Goal: Information Seeking & Learning: Find specific fact

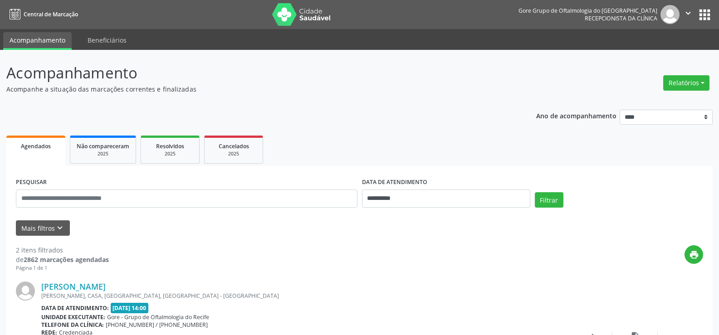
select select "*"
click at [446, 201] on input "**********" at bounding box center [446, 199] width 168 height 18
click at [469, 165] on span "29" at bounding box center [472, 162] width 18 height 18
type input "**********"
click at [469, 165] on span "29" at bounding box center [472, 162] width 18 height 18
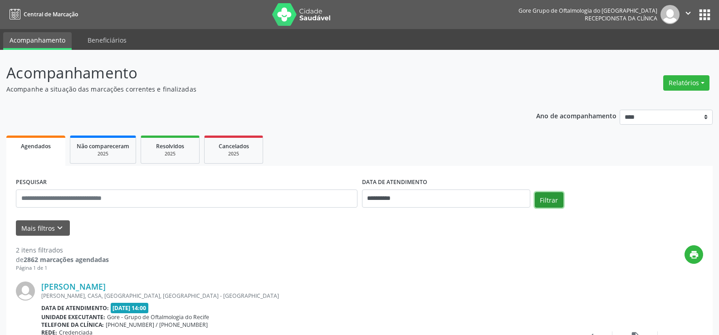
click at [553, 205] on button "Filtrar" at bounding box center [549, 199] width 29 height 15
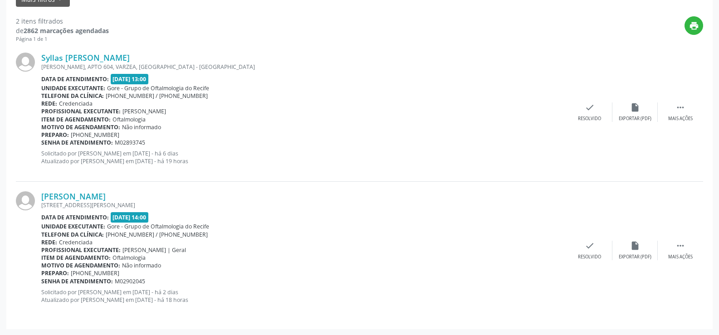
scroll to position [230, 0]
click at [42, 58] on link "Syllas [PERSON_NAME]" at bounding box center [85, 57] width 88 height 10
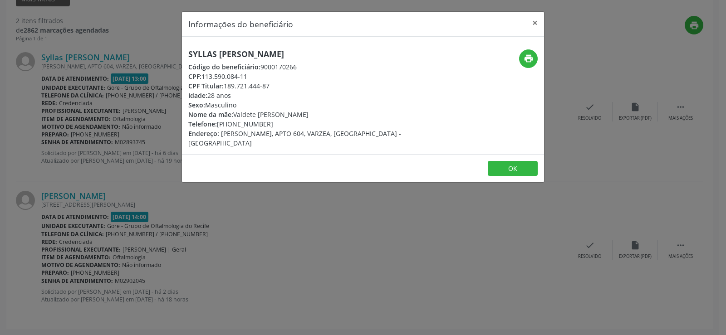
drag, startPoint x: 188, startPoint y: 53, endPoint x: 372, endPoint y: 44, distance: 183.5
click at [372, 44] on div "Syllas [PERSON_NAME] Código do beneficiário: 9000170266 CPF: 113.590.084-11 CPF…" at bounding box center [363, 96] width 362 height 118
copy h5 "Syllas [PERSON_NAME]"
click at [538, 24] on button "×" at bounding box center [535, 23] width 18 height 22
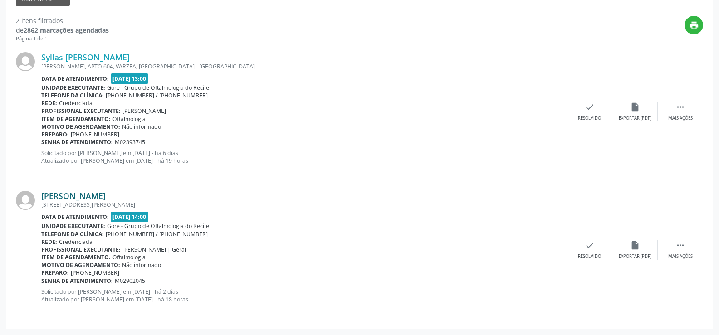
click at [78, 193] on link "[PERSON_NAME]" at bounding box center [73, 196] width 64 height 10
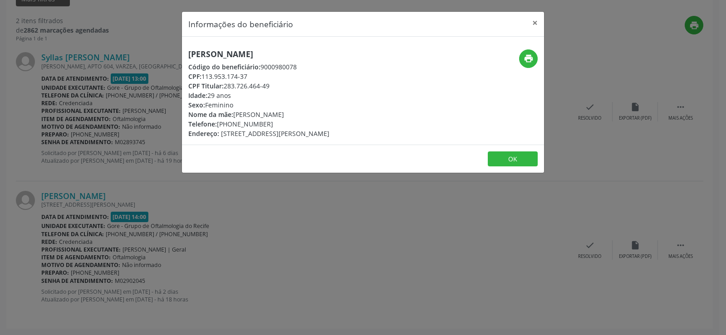
drag, startPoint x: 220, startPoint y: 51, endPoint x: 353, endPoint y: 48, distance: 133.4
click at [353, 48] on div "Informações do beneficiário × [PERSON_NAME] Código do beneficiário: 9000980078 …" at bounding box center [363, 167] width 726 height 335
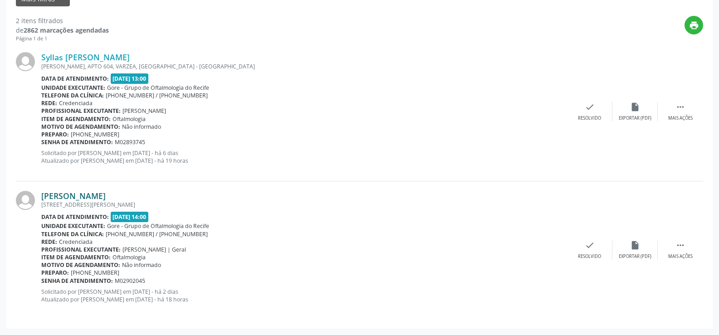
click at [95, 196] on link "[PERSON_NAME]" at bounding box center [73, 196] width 64 height 10
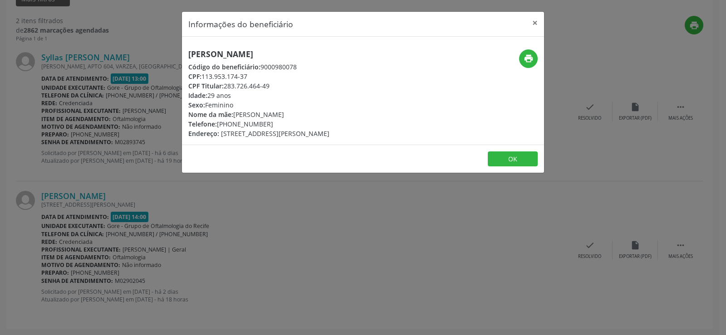
drag, startPoint x: 189, startPoint y: 57, endPoint x: 336, endPoint y: 59, distance: 146.6
click at [329, 59] on div "[PERSON_NAME] Código do beneficiário: 9000980078 CPF: 113.953.174-37 CPF Titula…" at bounding box center [258, 93] width 141 height 89
copy h5 "[PERSON_NAME]"
click at [389, 246] on div "Informações do beneficiário × [PERSON_NAME] Código do beneficiário: 9000980078 …" at bounding box center [363, 167] width 726 height 335
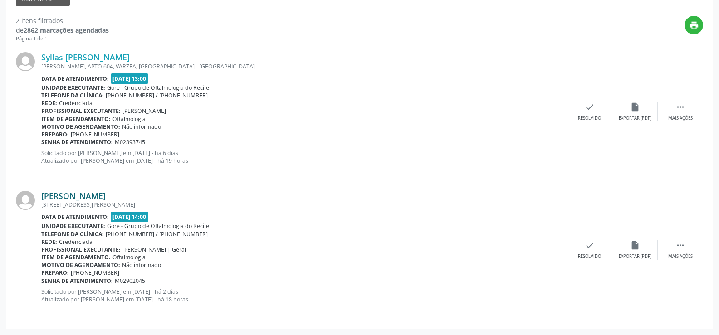
click at [106, 198] on link "[PERSON_NAME]" at bounding box center [73, 196] width 64 height 10
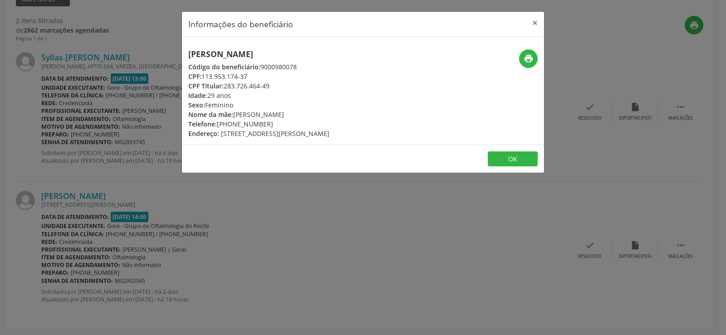
drag, startPoint x: 200, startPoint y: 77, endPoint x: 287, endPoint y: 80, distance: 87.2
click at [287, 80] on div "CPF: 113.953.174-37" at bounding box center [258, 77] width 141 height 10
drag, startPoint x: 220, startPoint y: 78, endPoint x: 372, endPoint y: 203, distance: 197.0
click at [382, 219] on div "Informações do beneficiário × [PERSON_NAME] Código do beneficiário: 9000980078 …" at bounding box center [363, 167] width 726 height 335
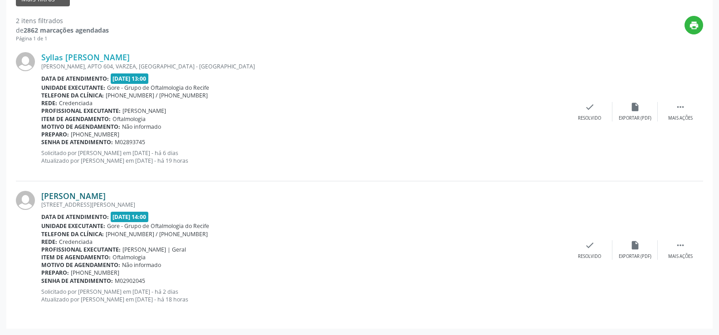
click at [76, 195] on link "[PERSON_NAME]" at bounding box center [73, 196] width 64 height 10
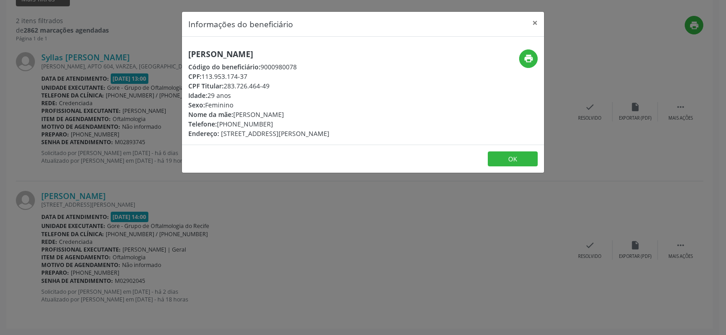
drag, startPoint x: 188, startPoint y: 56, endPoint x: 325, endPoint y: 55, distance: 137.5
click at [325, 55] on div "[PERSON_NAME] Código do beneficiário: 9000980078 CPF: 113.953.174-37 CPF Titula…" at bounding box center [302, 93] width 241 height 89
copy h5 "[PERSON_NAME]"
drag, startPoint x: 218, startPoint y: 125, endPoint x: 281, endPoint y: 126, distance: 63.1
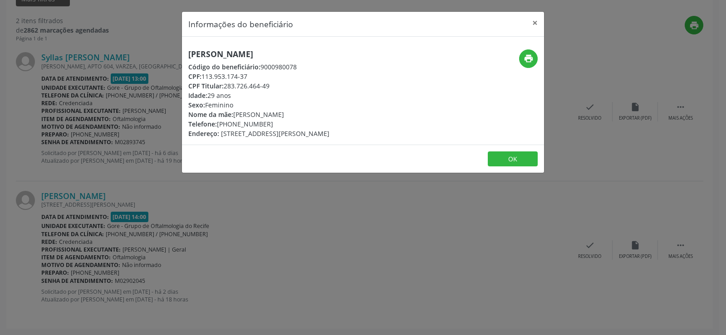
click at [281, 126] on div "Telefone: [PHONE_NUMBER]" at bounding box center [258, 124] width 141 height 10
copy div "[PHONE_NUMBER]"
click at [324, 250] on div "Informações do beneficiário × [PERSON_NAME] Código do beneficiário: 9000980078 …" at bounding box center [363, 167] width 726 height 335
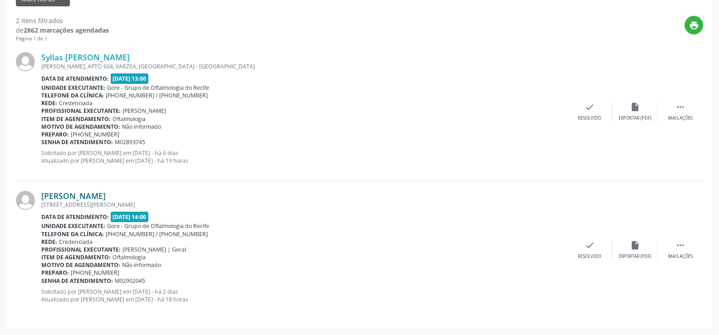
click at [95, 192] on link "[PERSON_NAME]" at bounding box center [73, 196] width 64 height 10
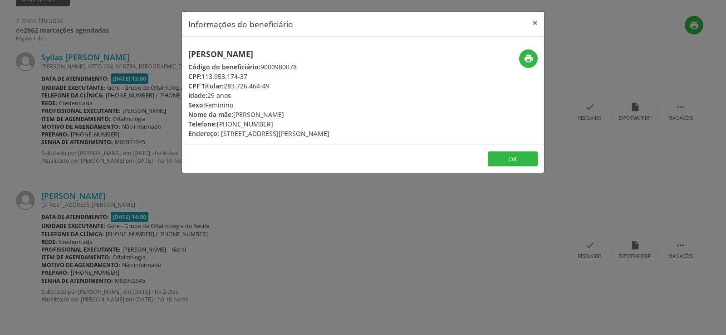
drag, startPoint x: 191, startPoint y: 57, endPoint x: 331, endPoint y: 55, distance: 140.7
click at [329, 55] on h5 "[PERSON_NAME]" at bounding box center [258, 54] width 141 height 10
copy h5 "[PERSON_NAME]"
click at [533, 22] on button "×" at bounding box center [535, 23] width 18 height 22
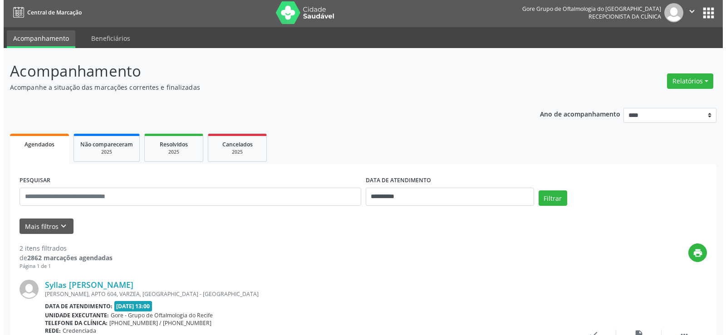
scroll to position [0, 0]
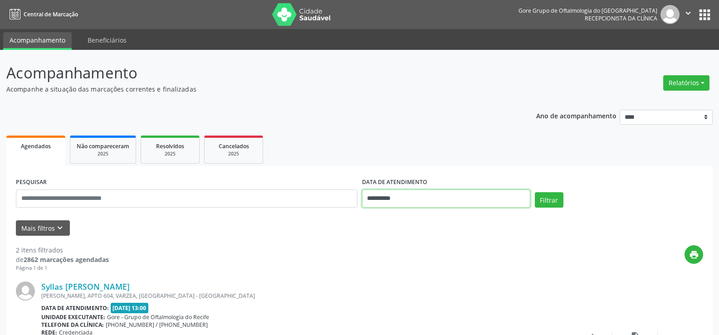
click at [408, 197] on input "**********" at bounding box center [446, 199] width 168 height 18
click at [496, 162] on span "30" at bounding box center [492, 162] width 18 height 18
type input "**********"
click at [496, 162] on span "30" at bounding box center [492, 162] width 18 height 18
click at [421, 201] on input "**********" at bounding box center [446, 199] width 168 height 18
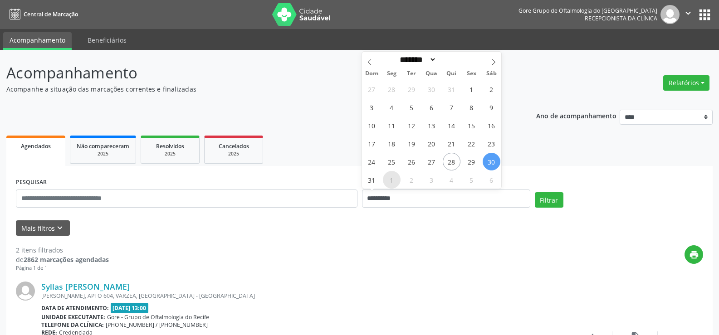
click at [389, 180] on span "1" at bounding box center [392, 180] width 18 height 18
type input "**********"
click at [389, 180] on span "1" at bounding box center [392, 180] width 18 height 18
click at [556, 202] on button "Filtrar" at bounding box center [549, 199] width 29 height 15
